Goal: Navigation & Orientation: Find specific page/section

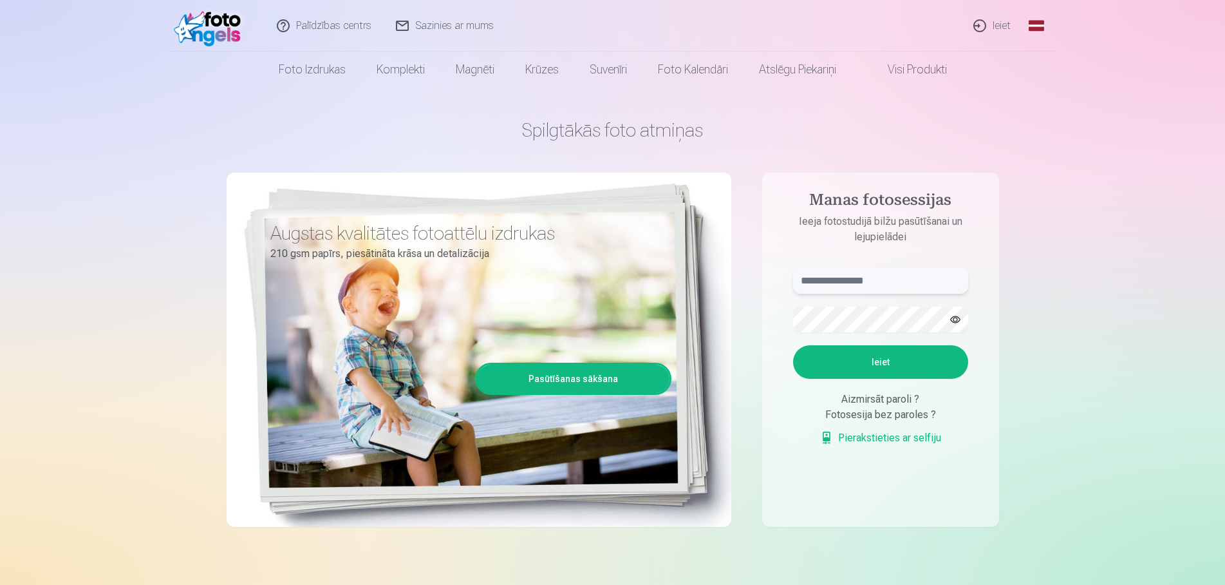
click at [849, 280] on input "text" at bounding box center [880, 281] width 175 height 26
type input "**********"
click at [835, 352] on button "Ieiet" at bounding box center [880, 361] width 175 height 33
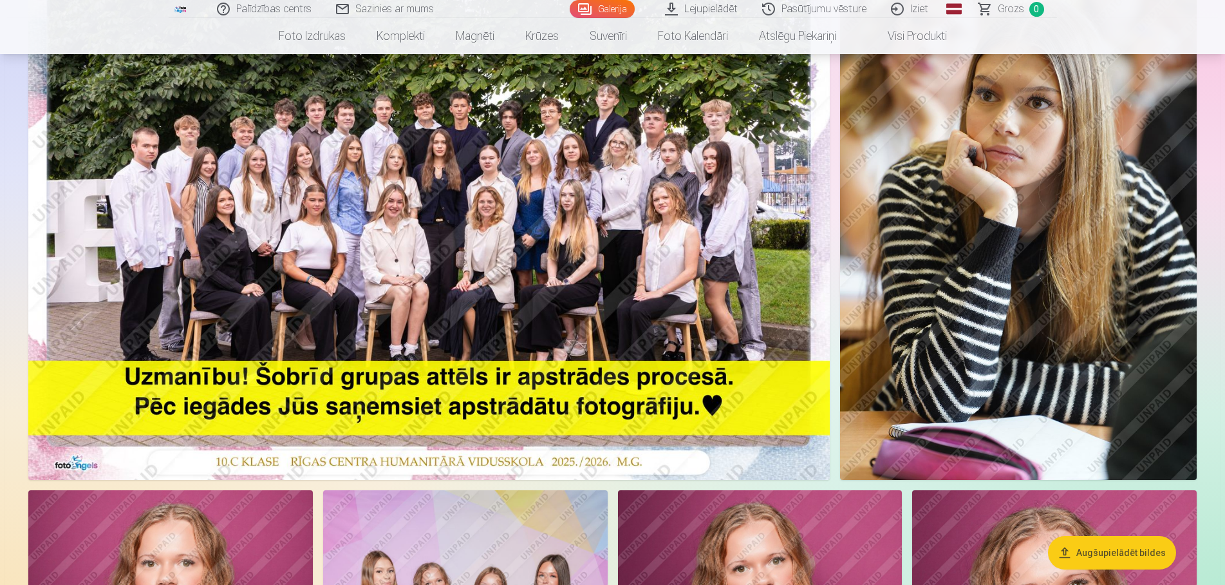
scroll to position [131, 0]
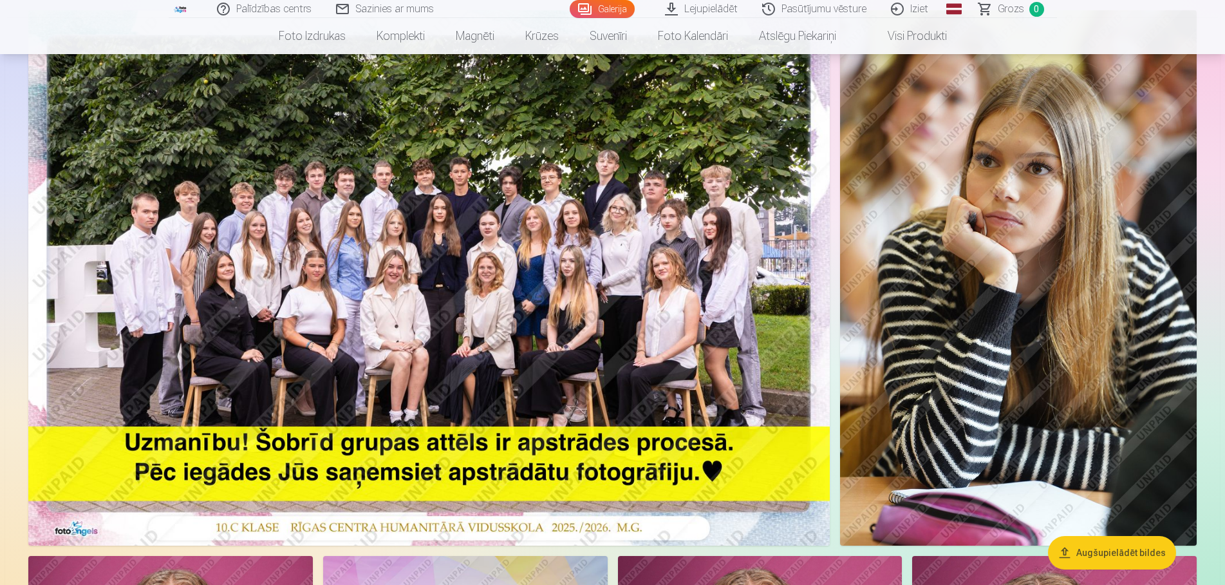
click at [489, 310] on img at bounding box center [428, 277] width 801 height 535
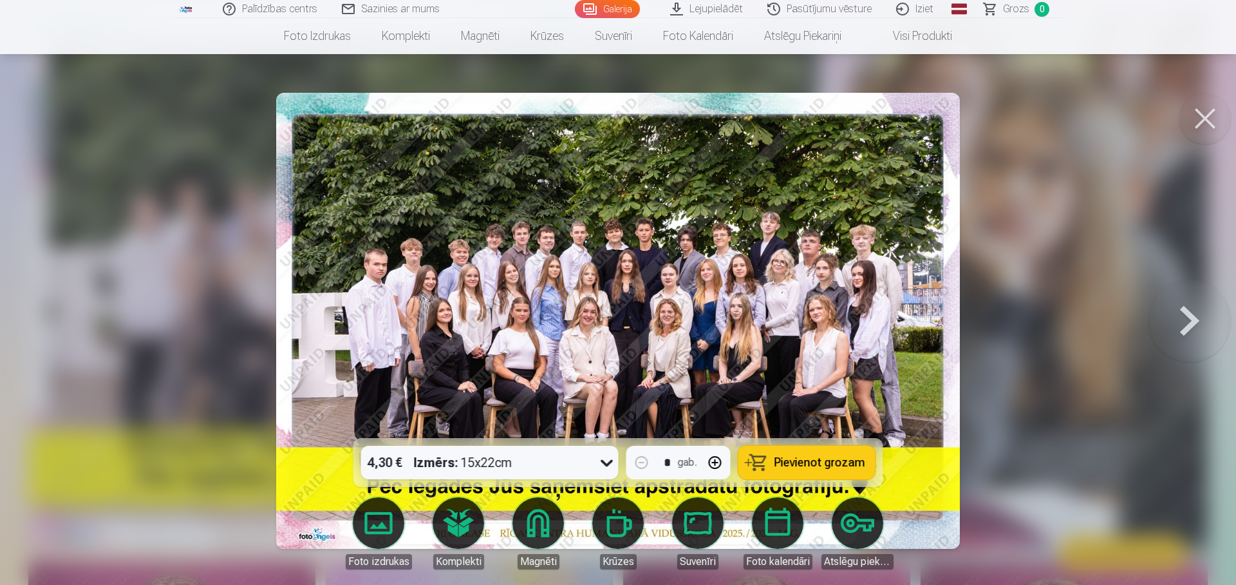
click at [538, 303] on img at bounding box center [617, 321] width 683 height 456
click at [1204, 118] on button at bounding box center [1204, 118] width 51 height 51
